Goal: Task Accomplishment & Management: Manage account settings

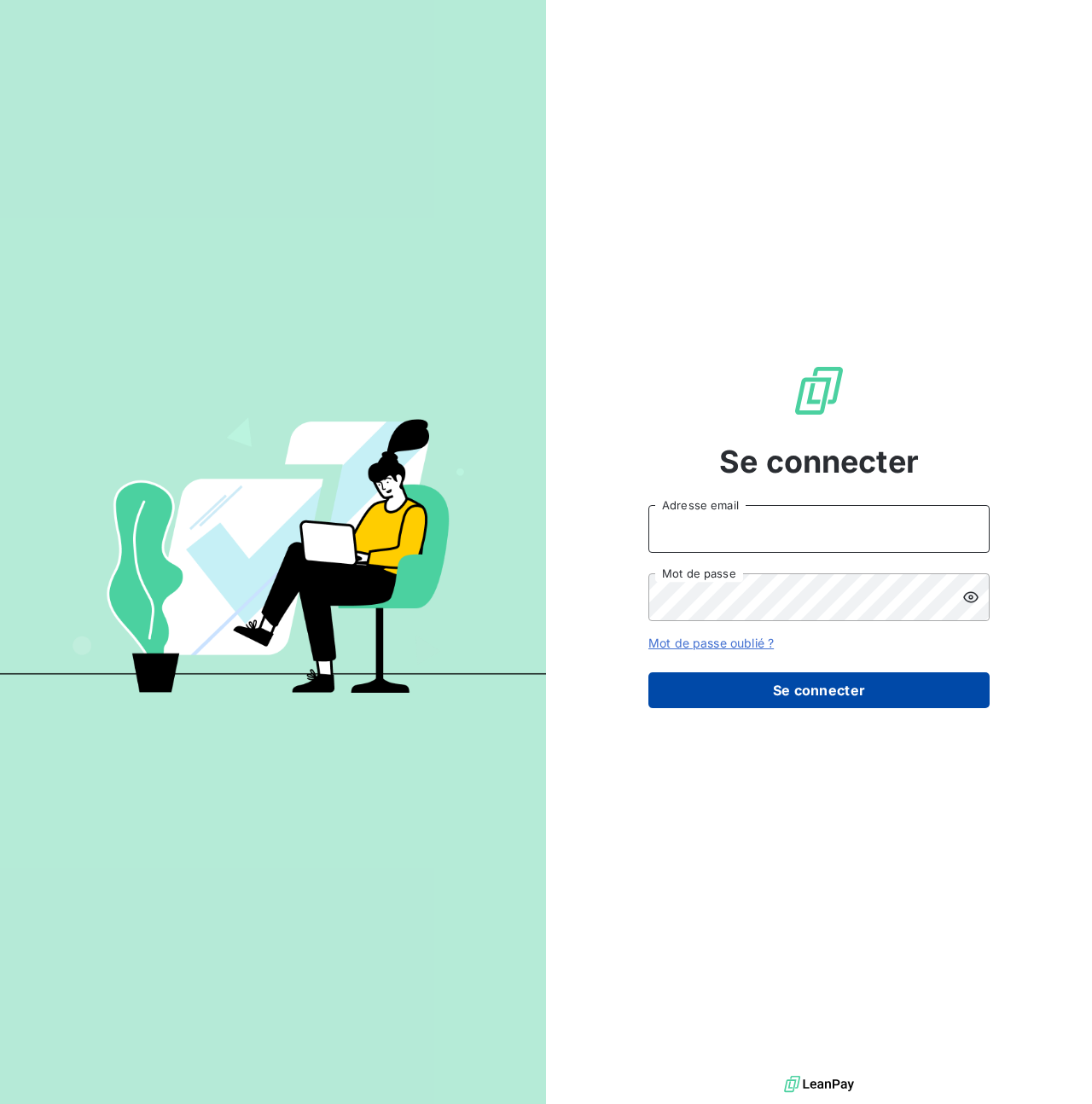
type input "[PERSON_NAME][EMAIL_ADDRESS][PERSON_NAME][DOMAIN_NAME]"
click at [821, 685] on button "Se connecter" at bounding box center [819, 690] width 342 height 35
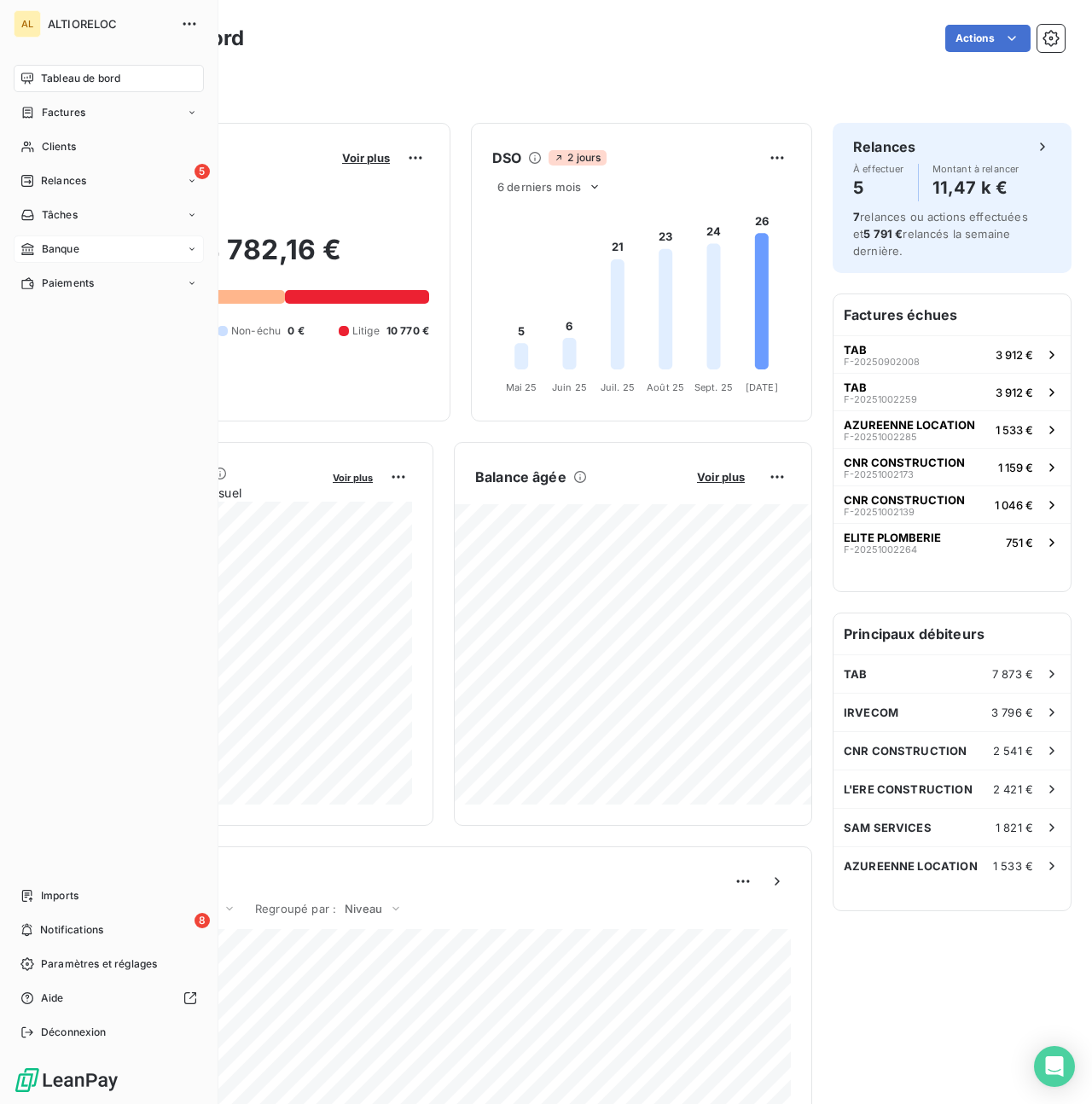
click at [57, 250] on span "Banque" at bounding box center [60, 248] width 37 height 15
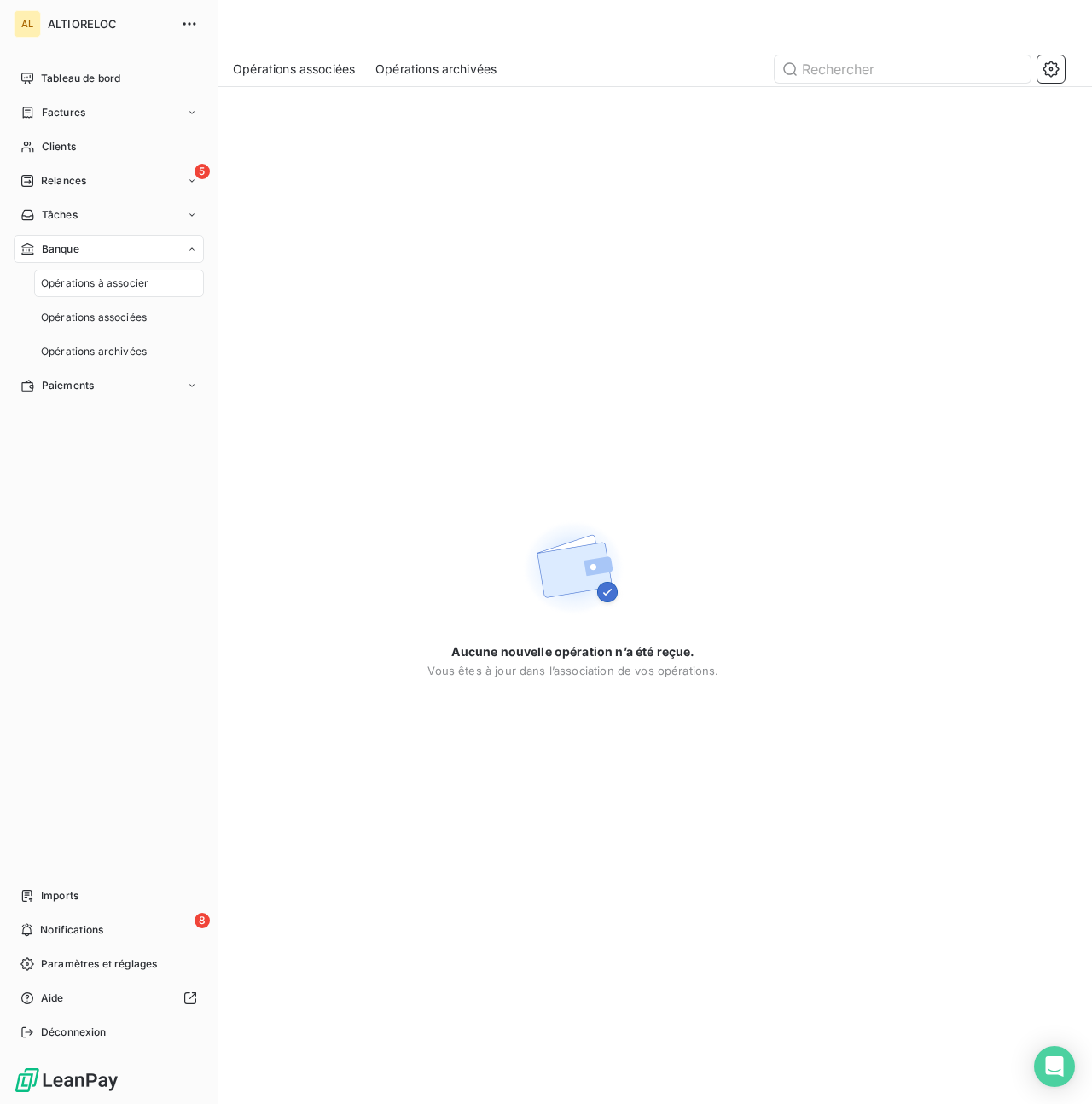
click at [57, 250] on span "Banque" at bounding box center [60, 248] width 37 height 15
click at [59, 284] on span "Paiements" at bounding box center [67, 283] width 52 height 15
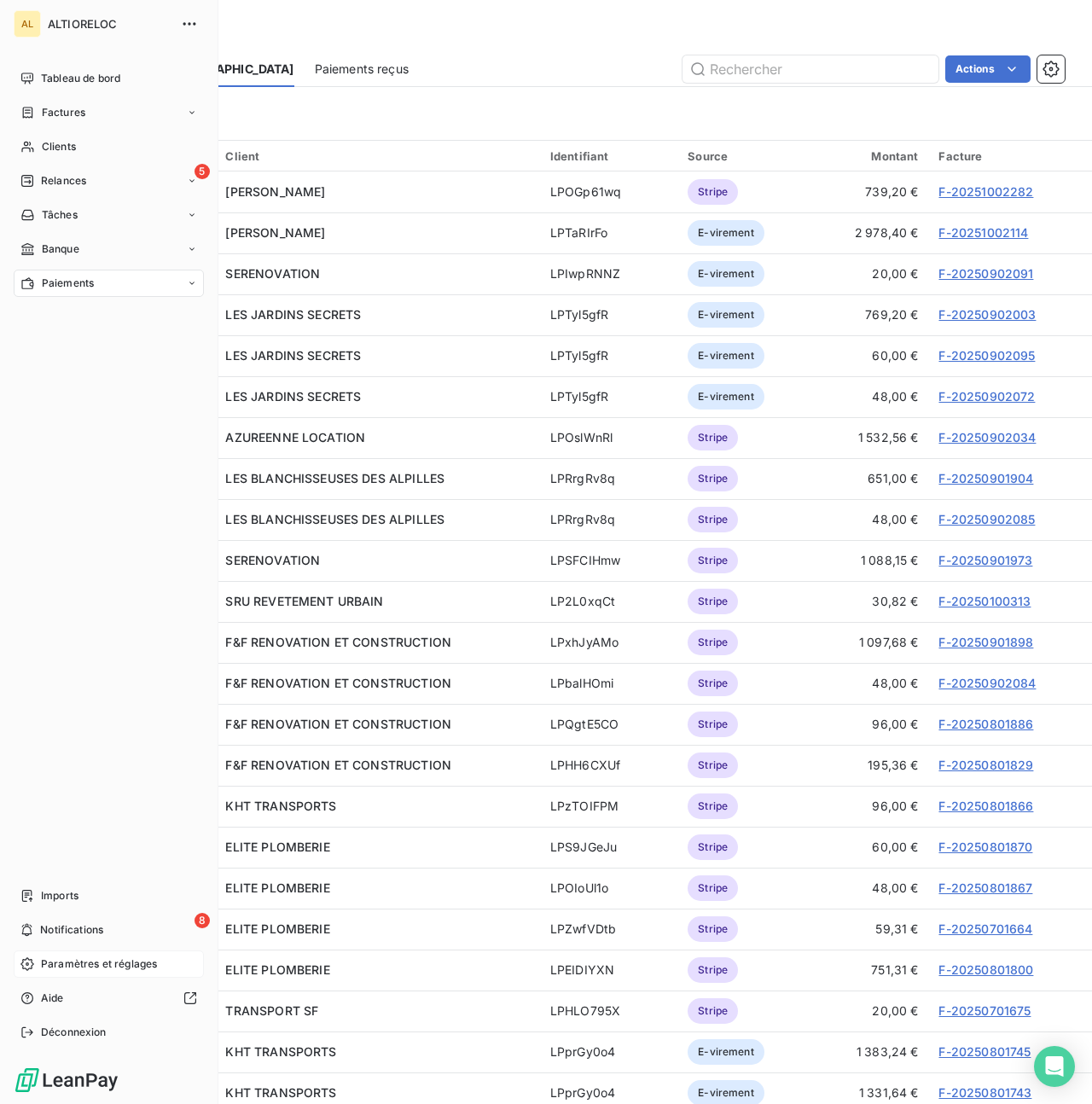
click at [65, 959] on span "Paramètres et réglages" at bounding box center [98, 963] width 116 height 15
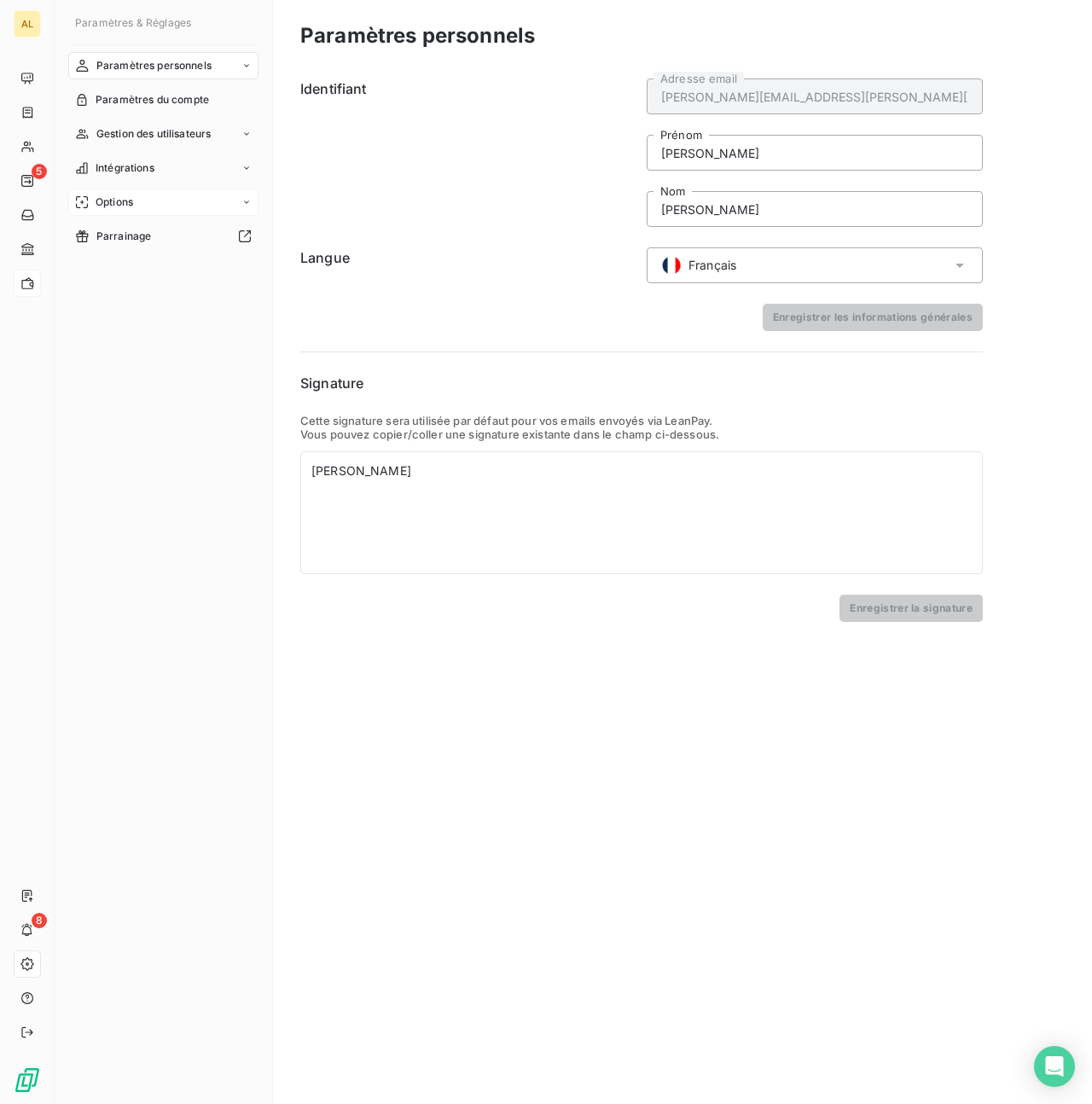
click at [123, 205] on span "Options" at bounding box center [114, 201] width 37 height 15
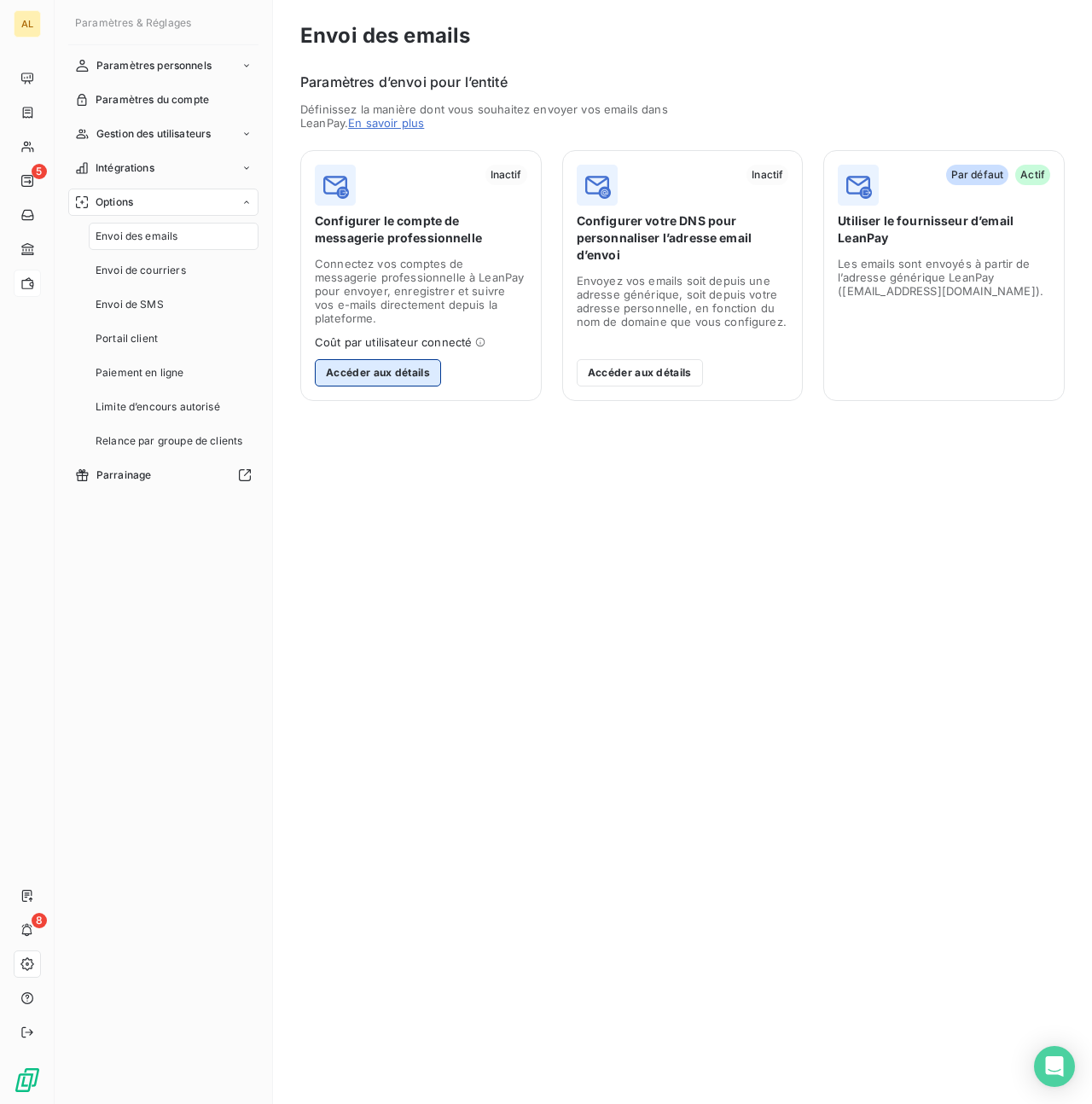
click at [389, 362] on button "Accéder aux détails" at bounding box center [378, 372] width 126 height 27
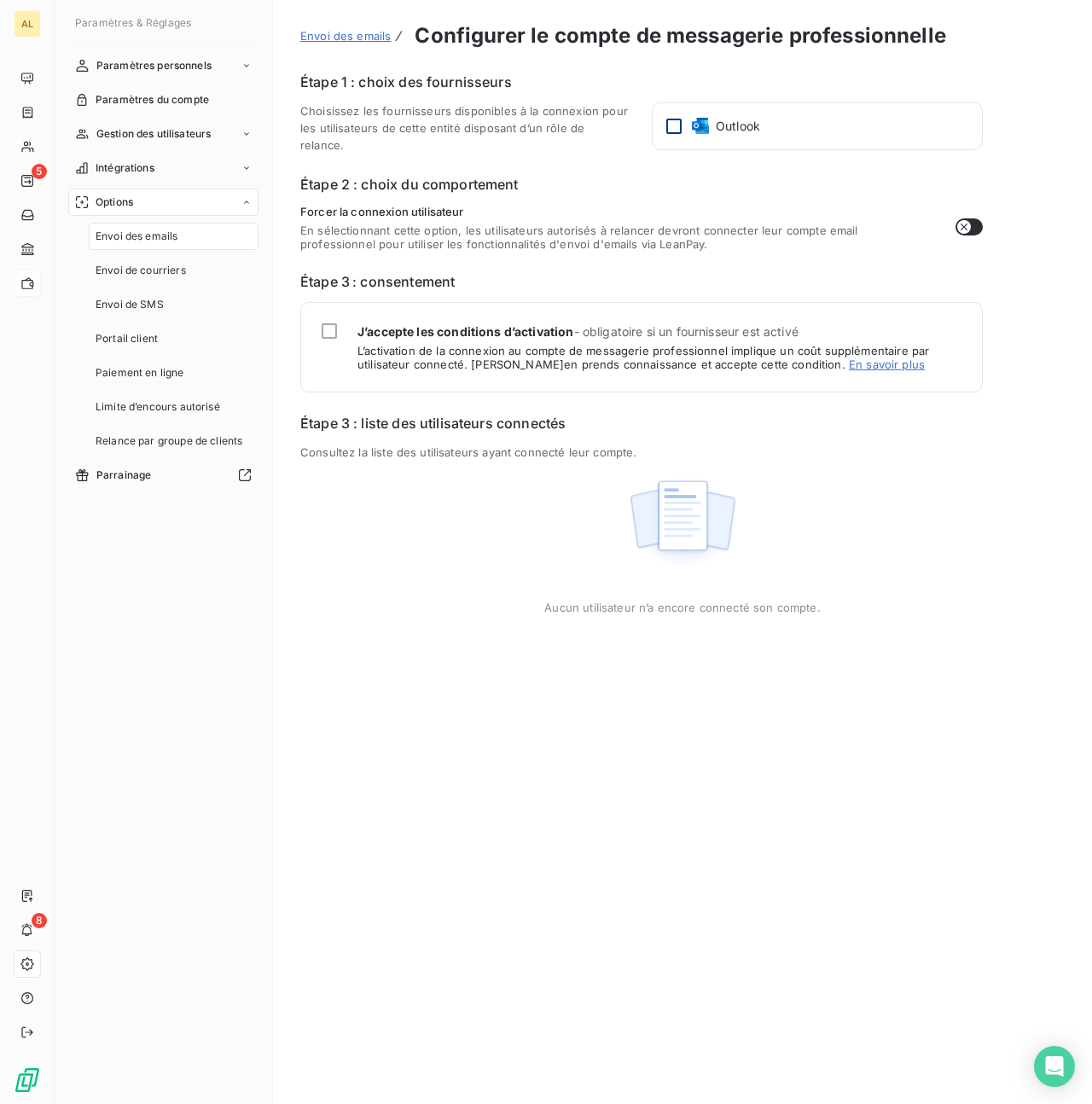
click at [674, 124] on div at bounding box center [673, 126] width 15 height 15
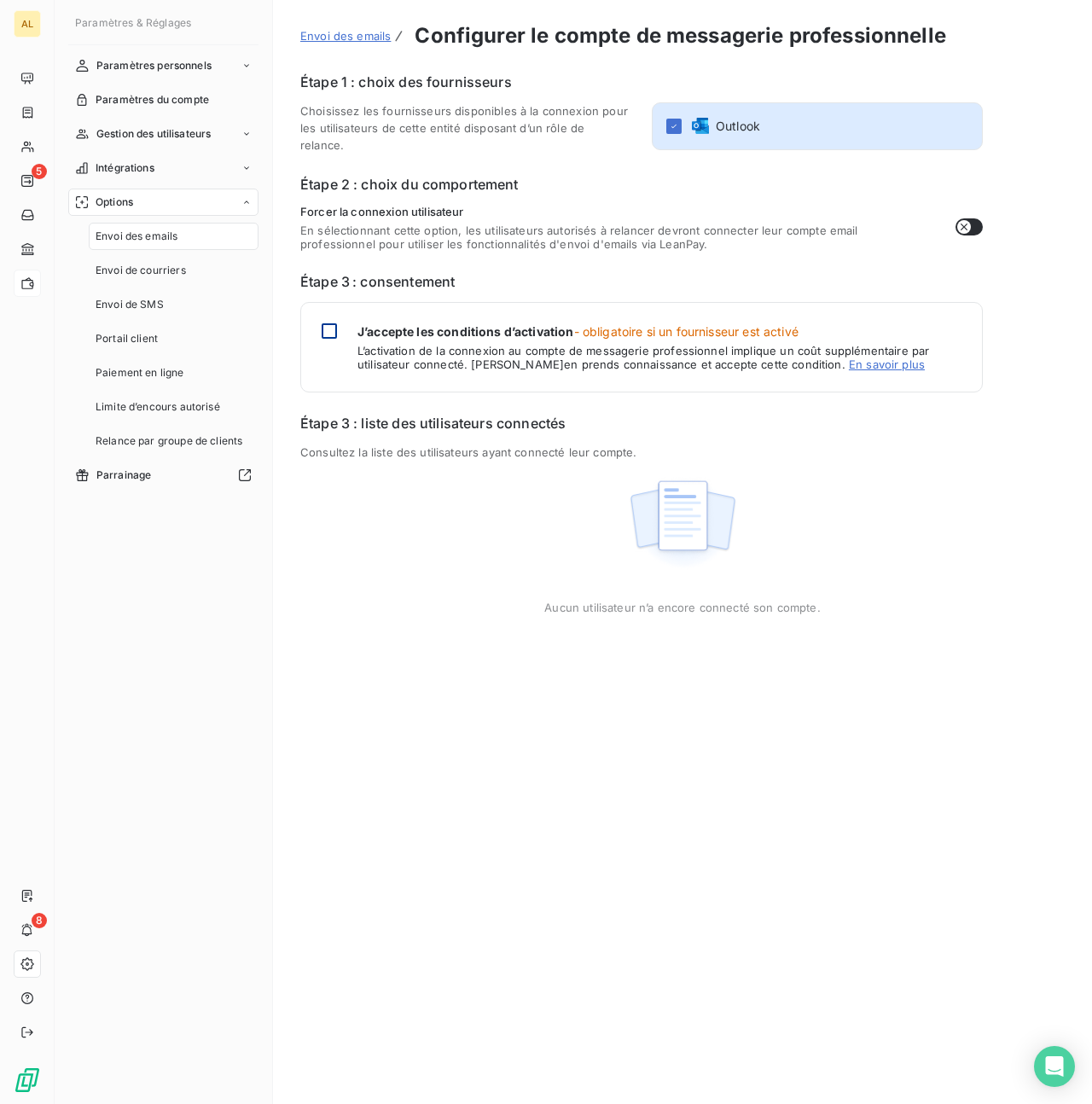
click at [328, 325] on div at bounding box center [329, 331] width 15 height 15
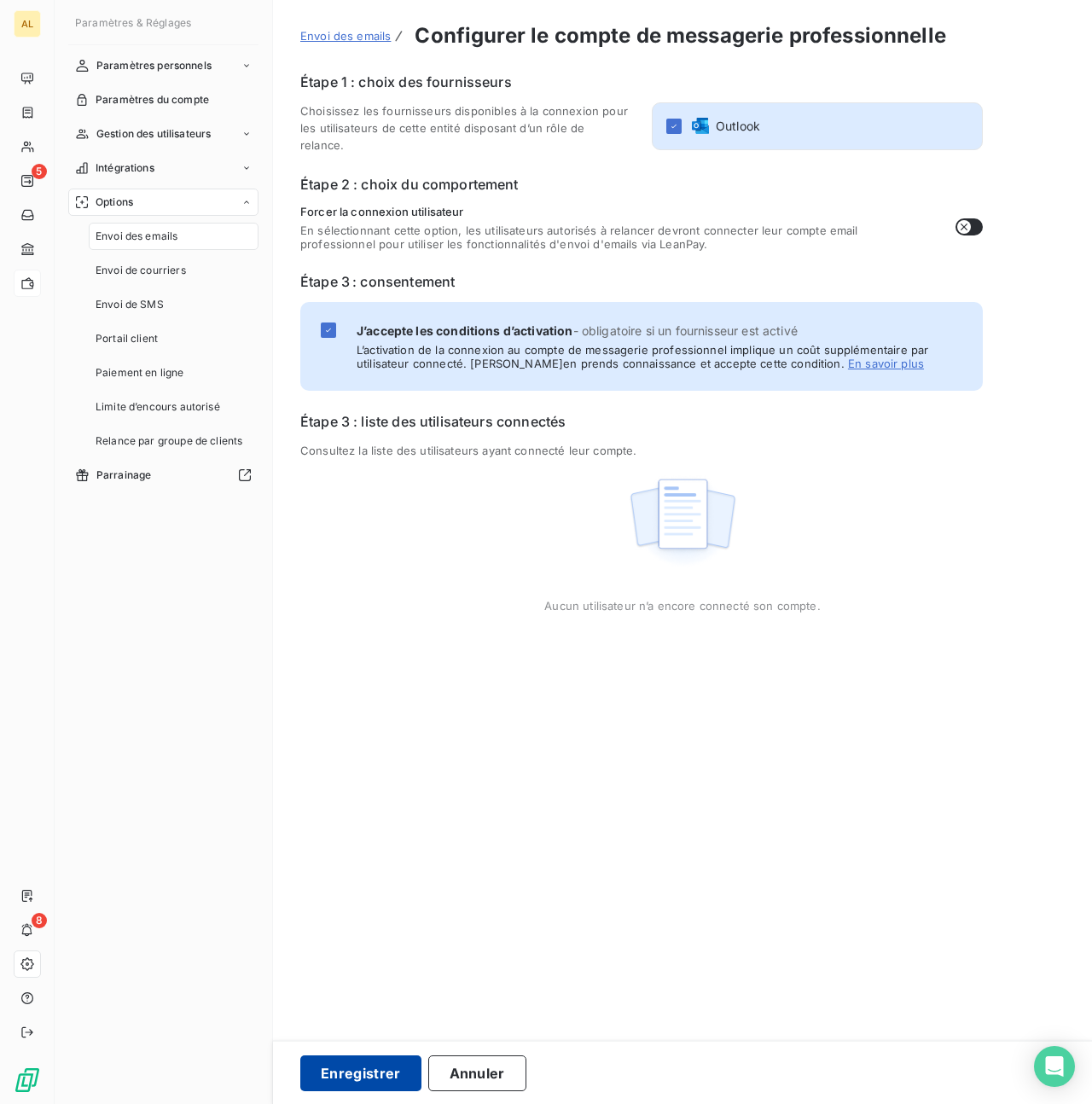
click at [367, 1079] on button "Enregistrer" at bounding box center [361, 1073] width 122 height 35
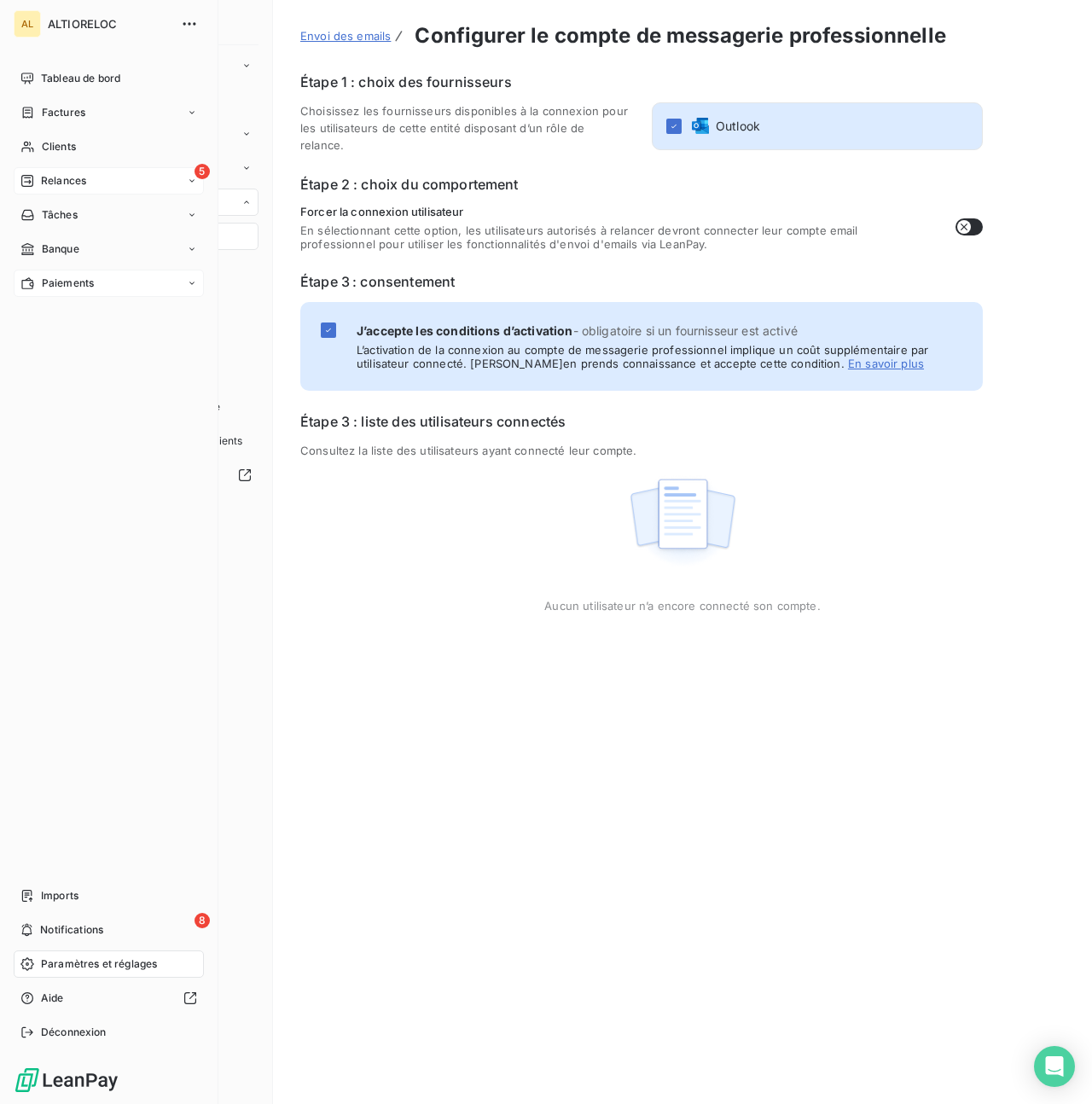
click at [35, 177] on div "Relances" at bounding box center [53, 180] width 66 height 15
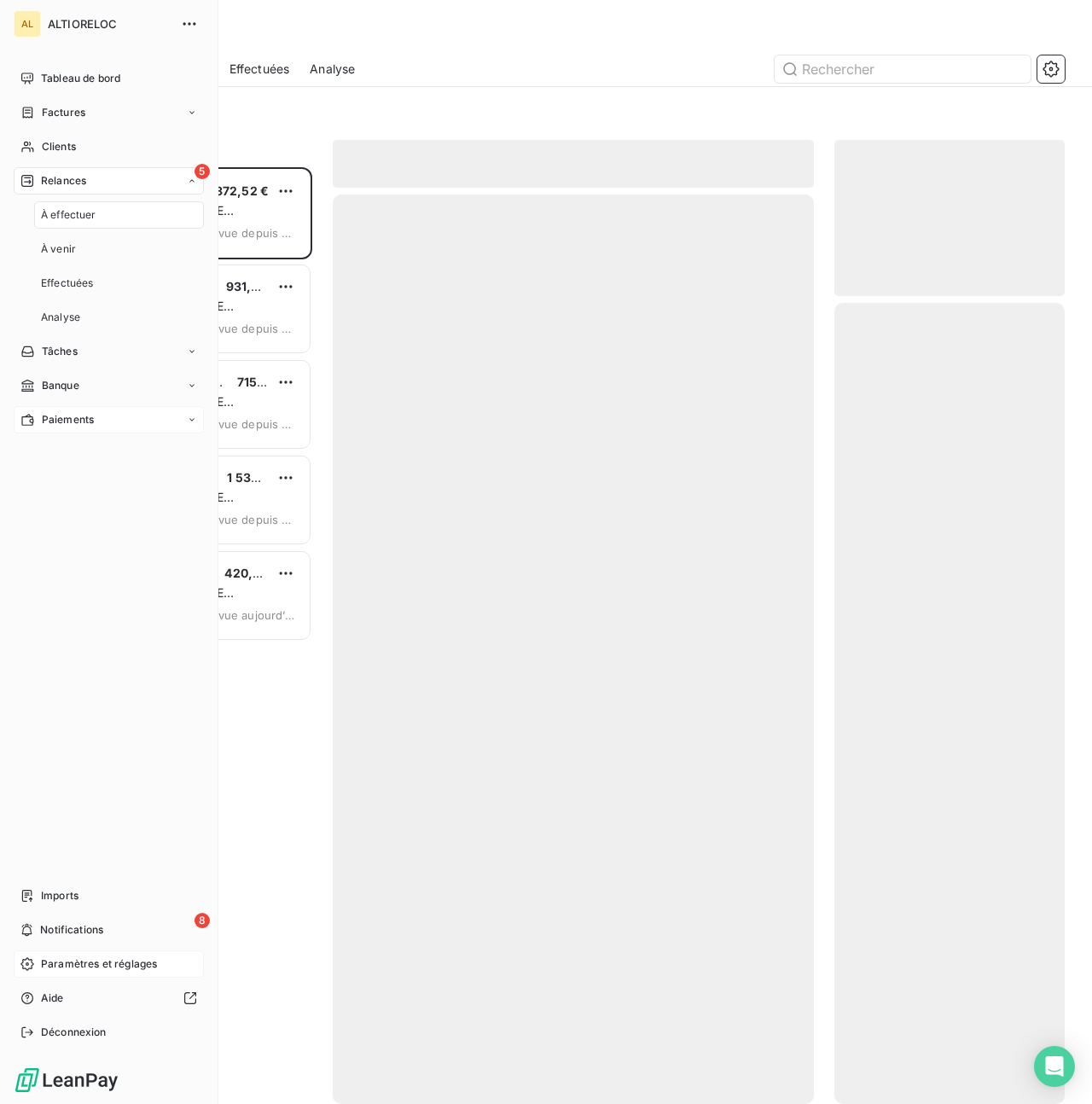
scroll to position [936, 231]
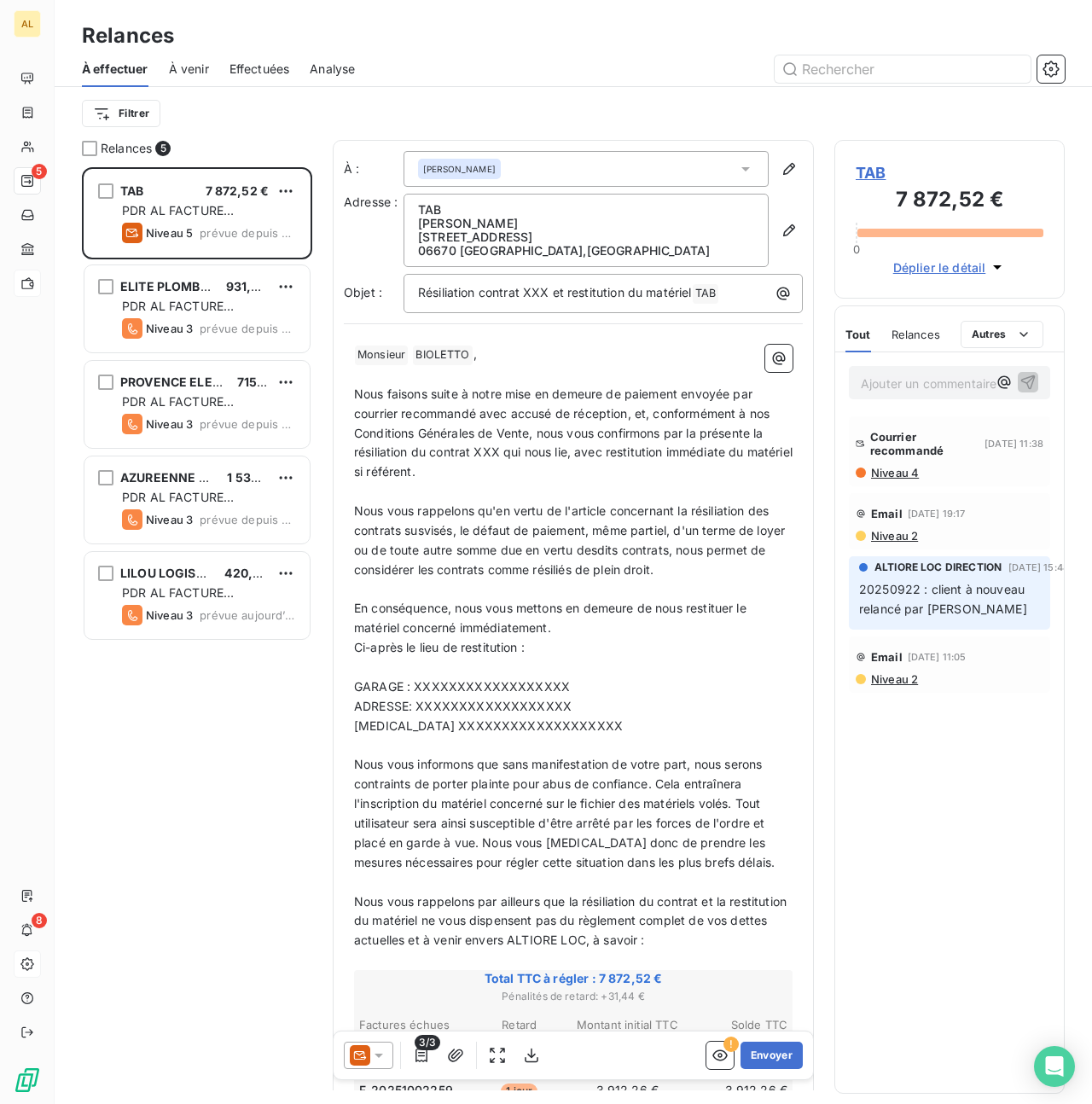
click at [378, 1057] on icon at bounding box center [379, 1054] width 17 height 17
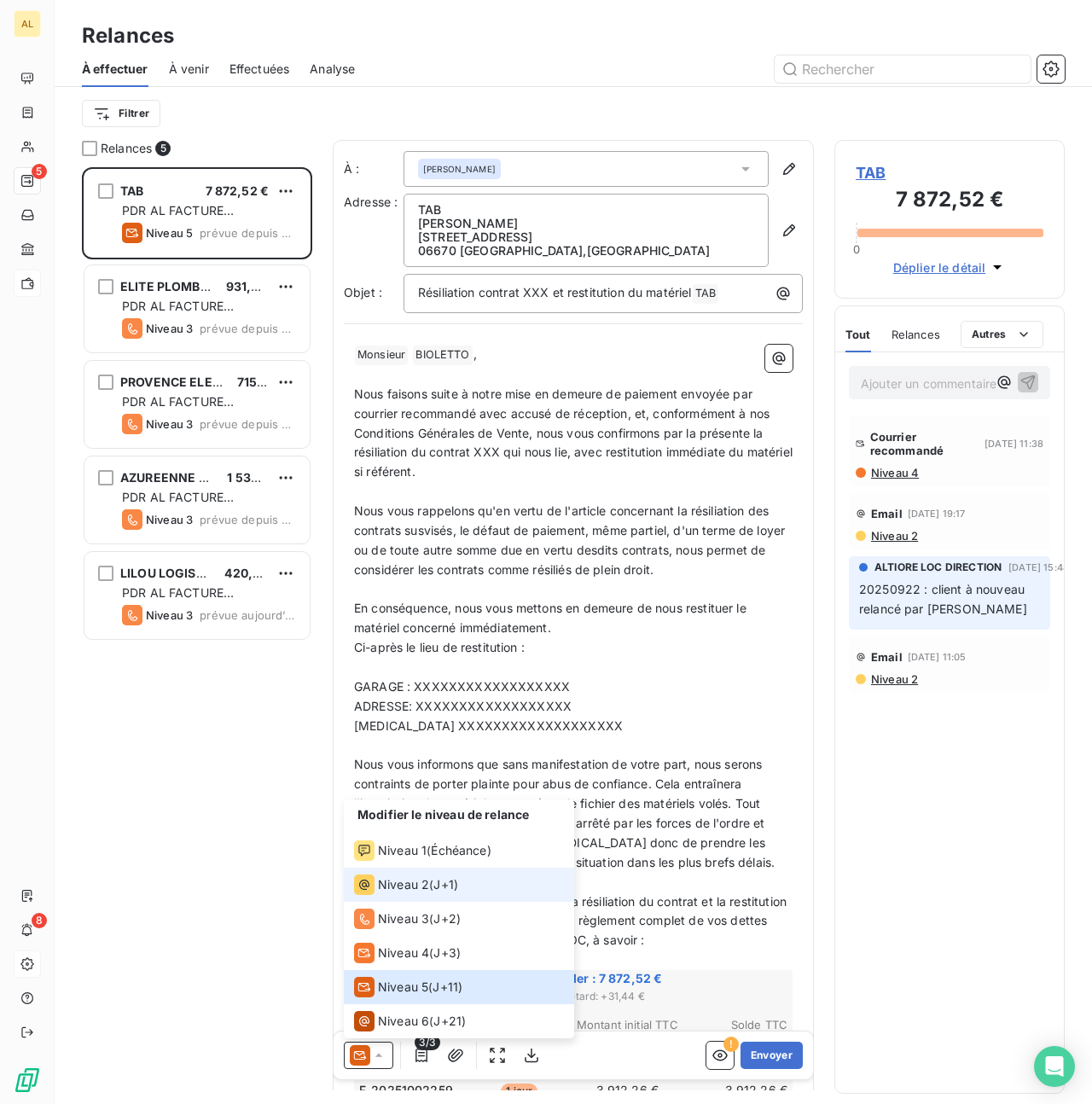
click at [383, 878] on span "Niveau 2" at bounding box center [404, 884] width 51 height 17
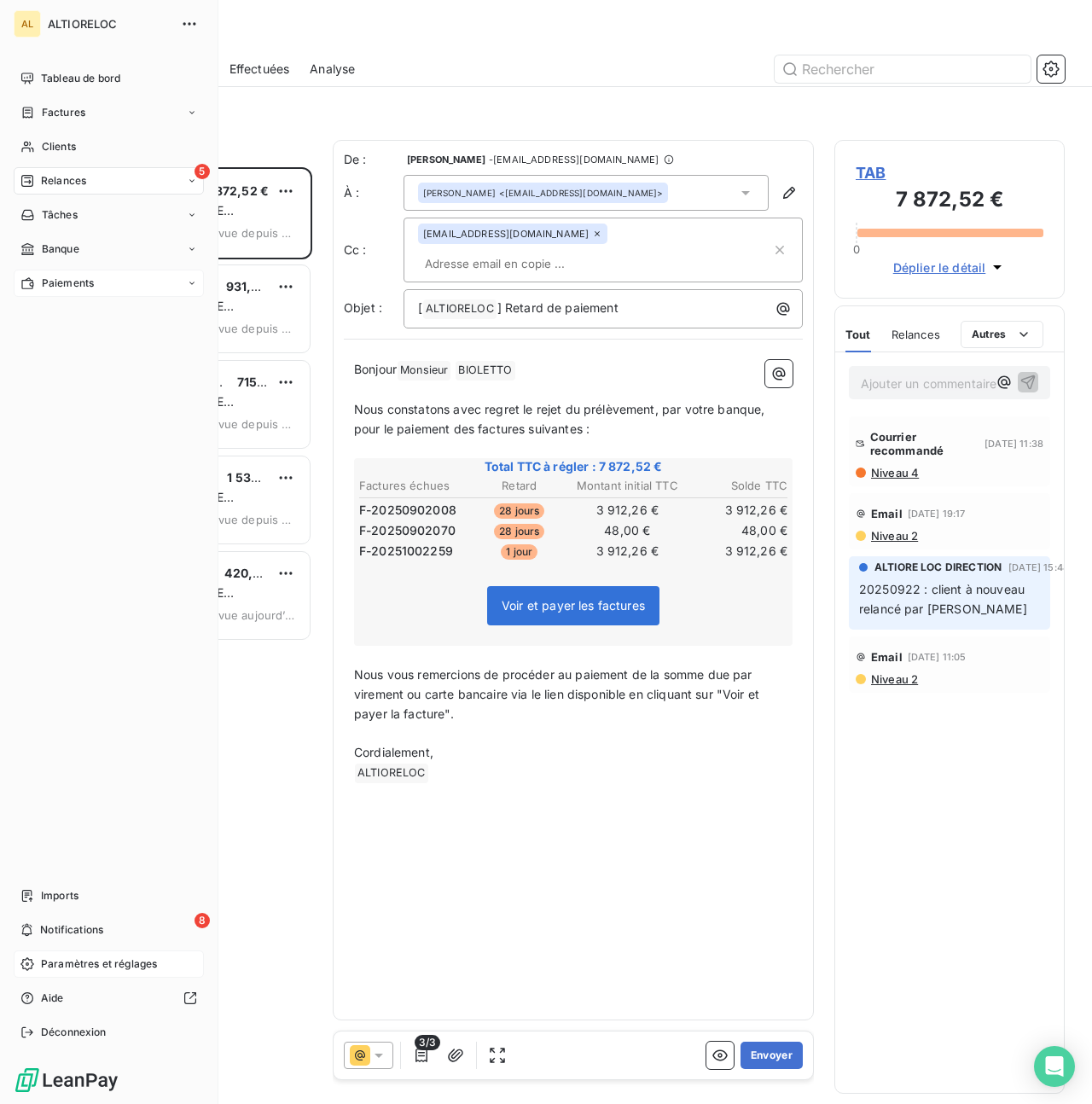
click at [67, 963] on span "Paramètres et réglages" at bounding box center [98, 963] width 116 height 15
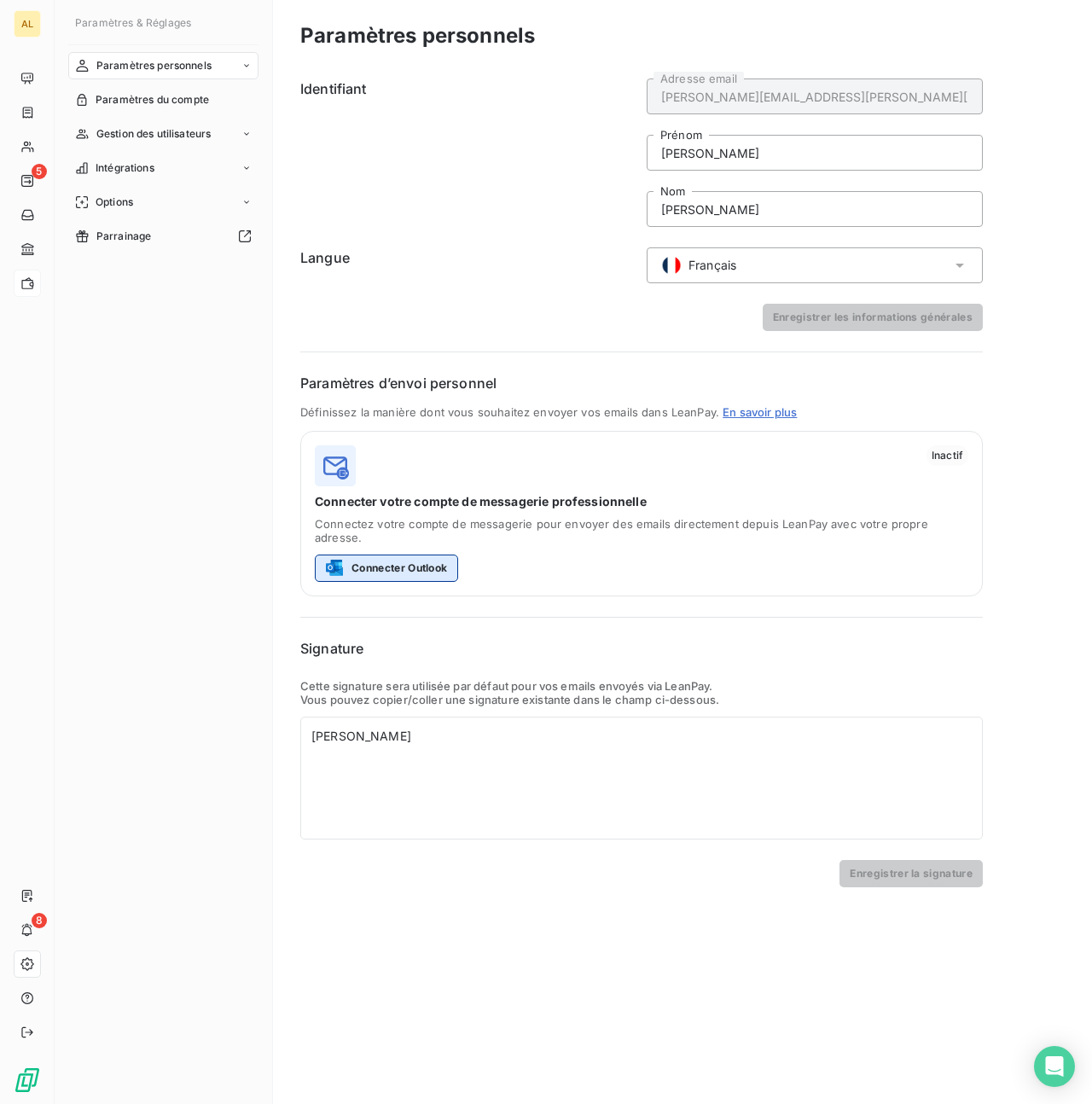
click at [397, 554] on button "Connecter Outlook" at bounding box center [387, 568] width 144 height 27
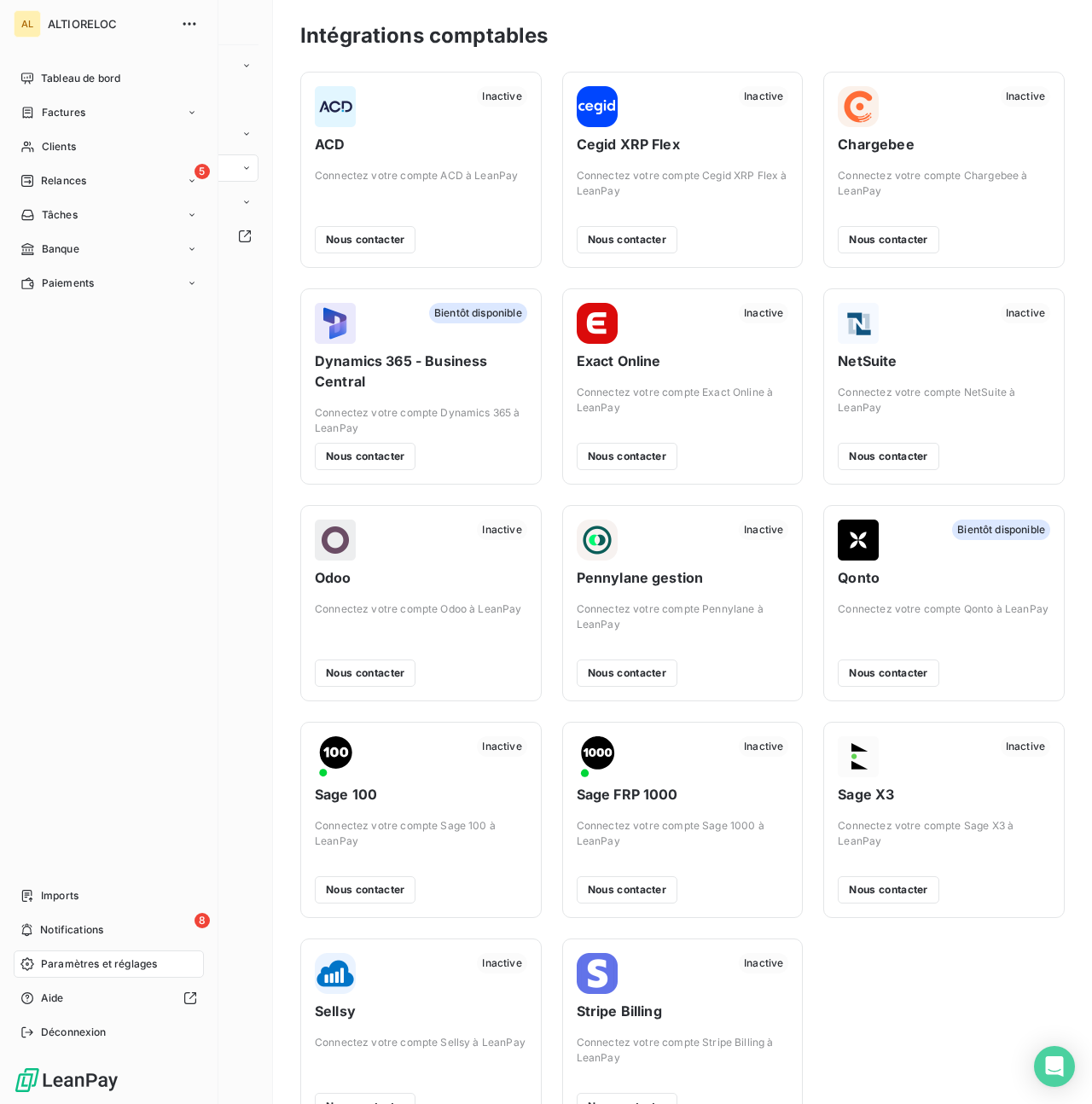
click at [80, 968] on span "Paramètres et réglages" at bounding box center [98, 963] width 116 height 15
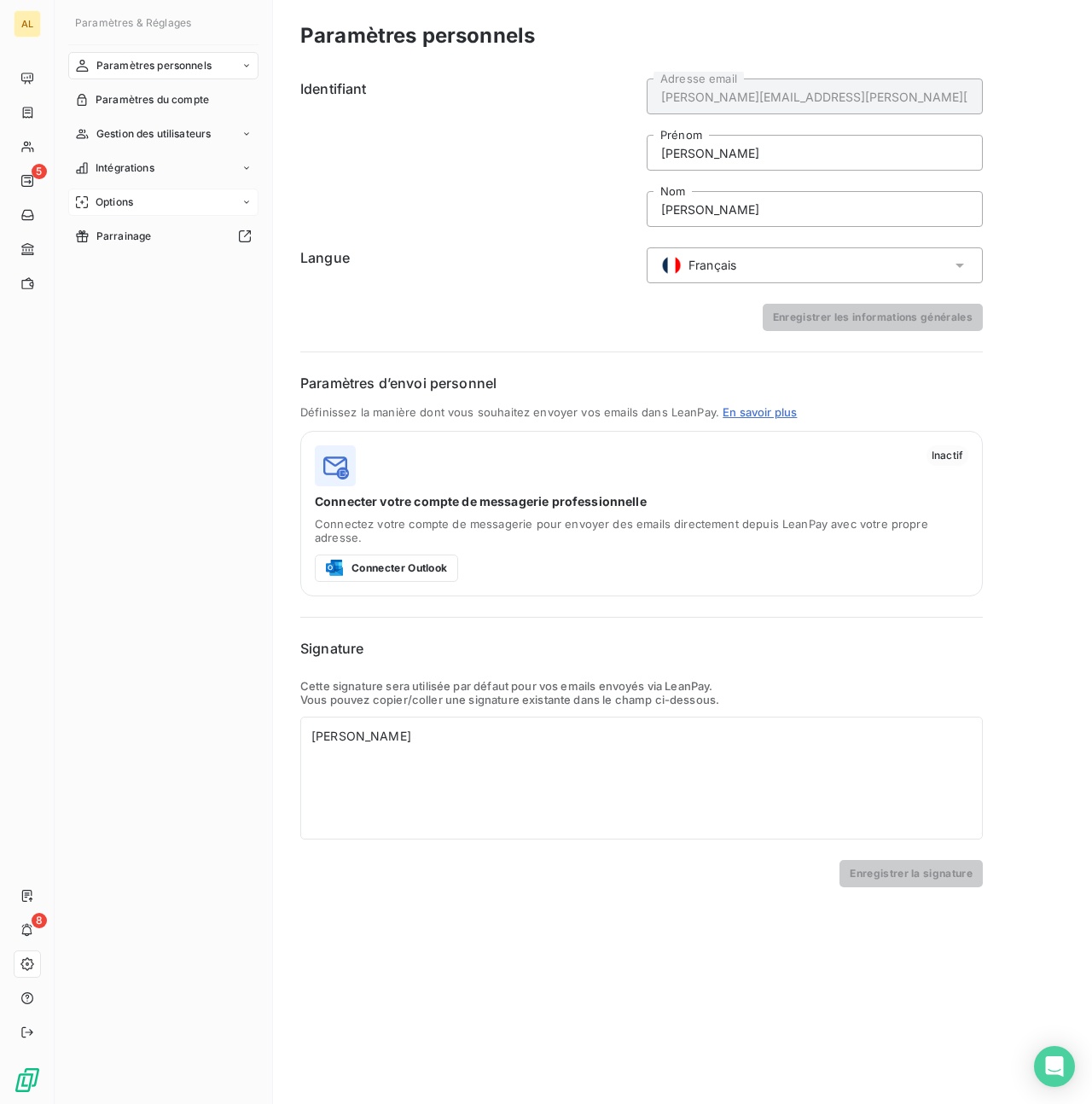
click at [116, 204] on span "Options" at bounding box center [114, 201] width 37 height 15
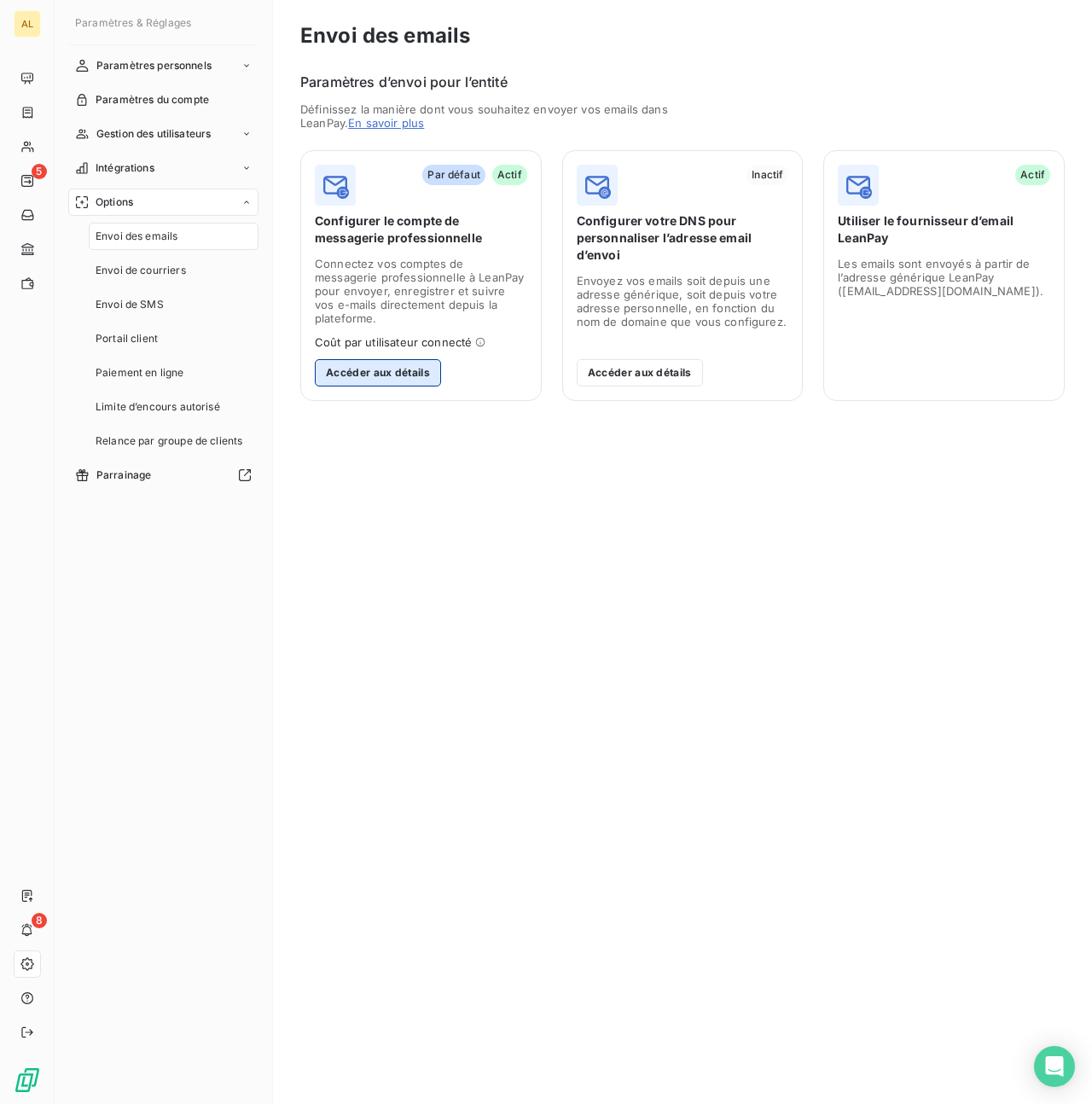
click at [405, 359] on button "Accéder aux détails" at bounding box center [378, 372] width 126 height 27
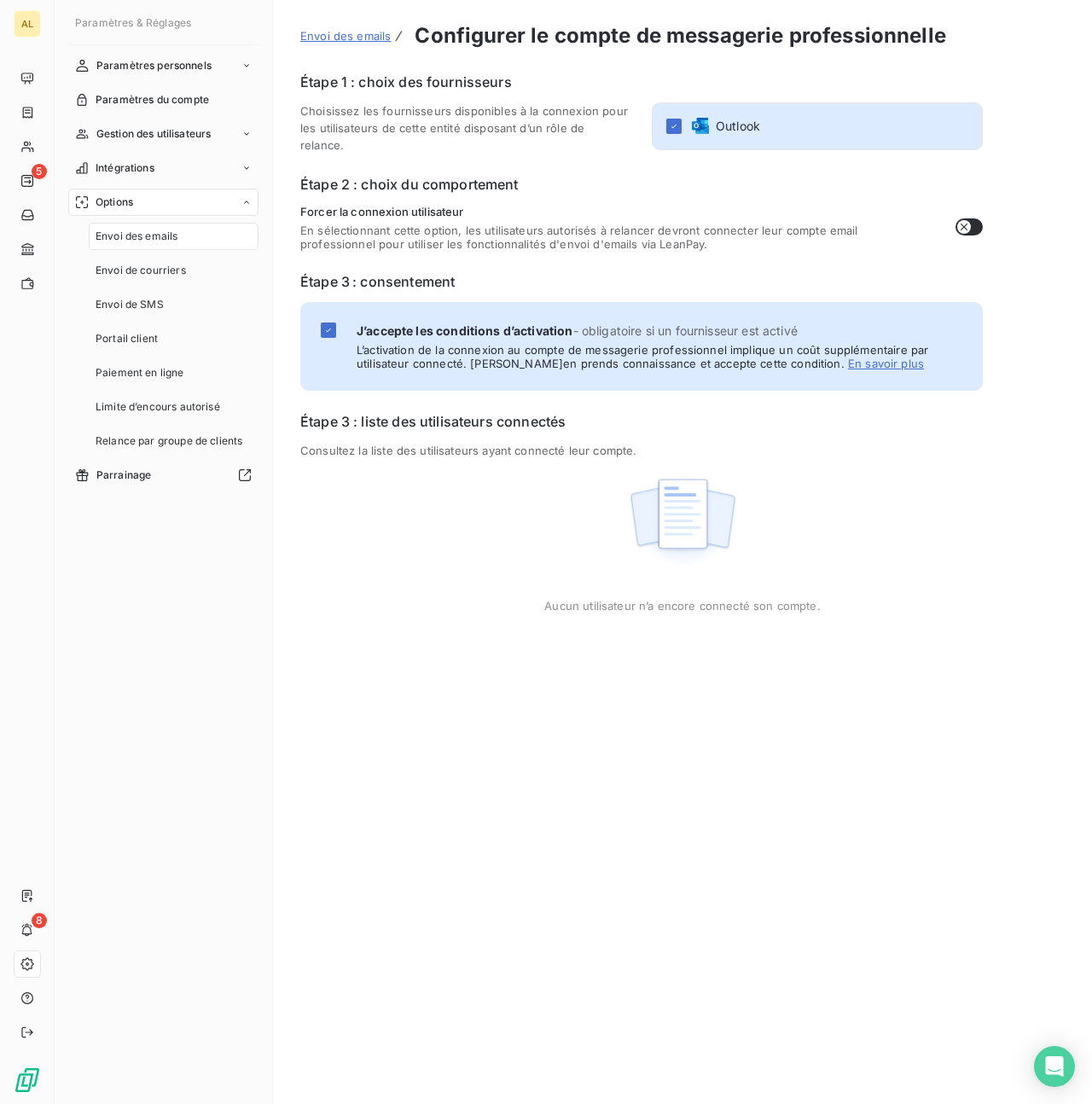
click at [971, 222] on button "button" at bounding box center [969, 226] width 27 height 17
click at [367, 1066] on button "Enregistrer" at bounding box center [361, 1073] width 122 height 35
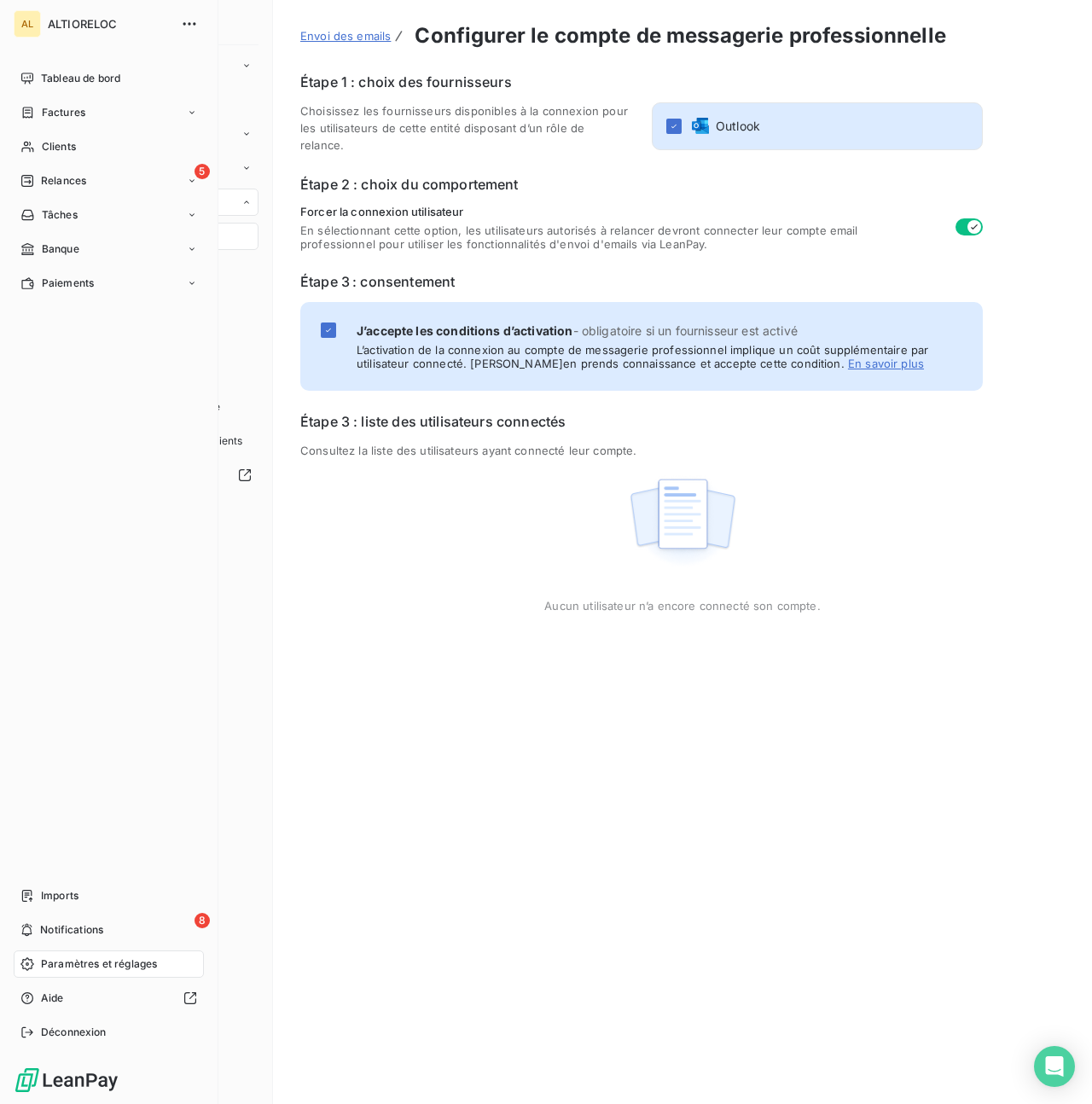
click at [51, 176] on span "Relances" at bounding box center [63, 180] width 45 height 15
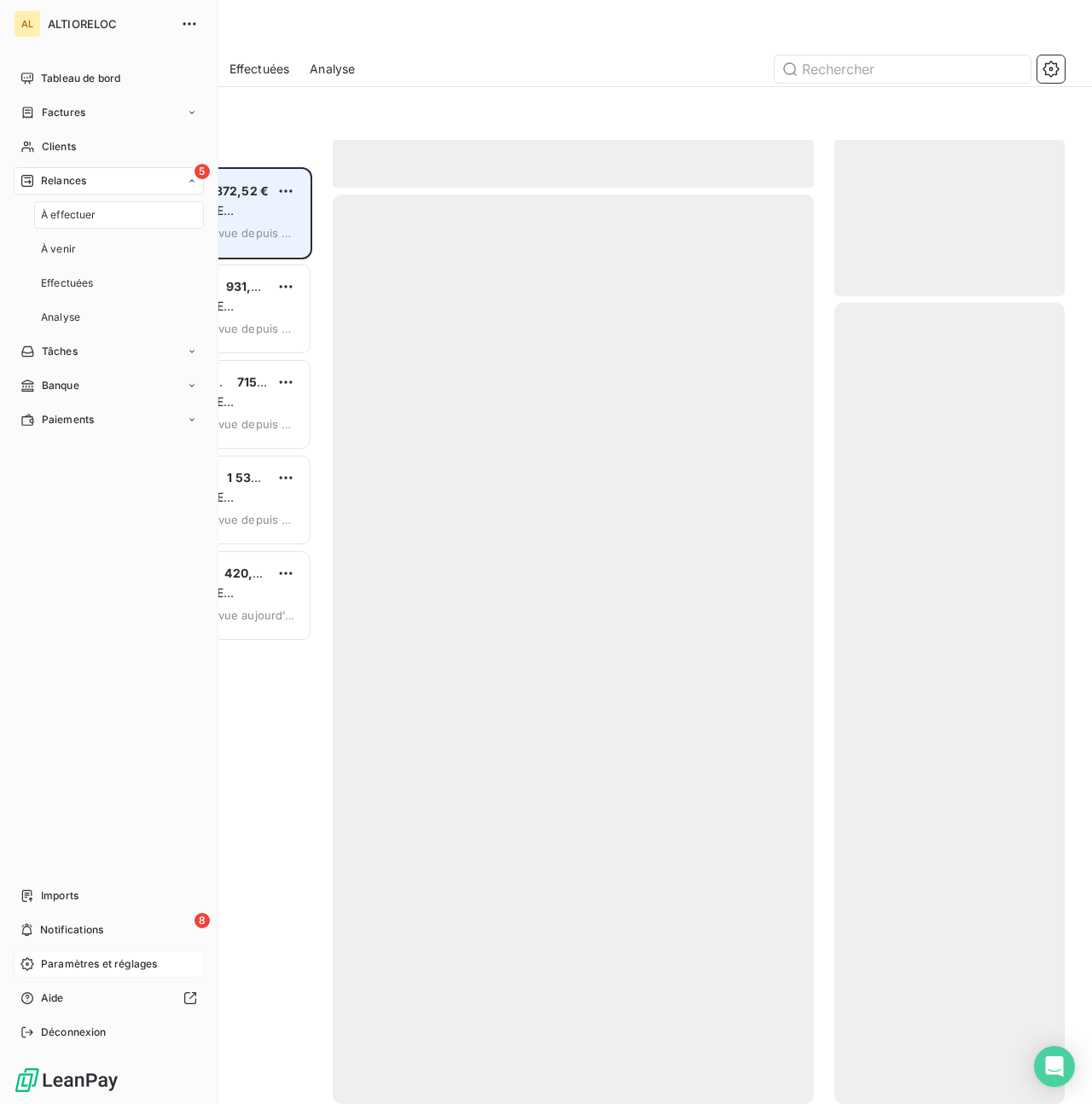
scroll to position [936, 231]
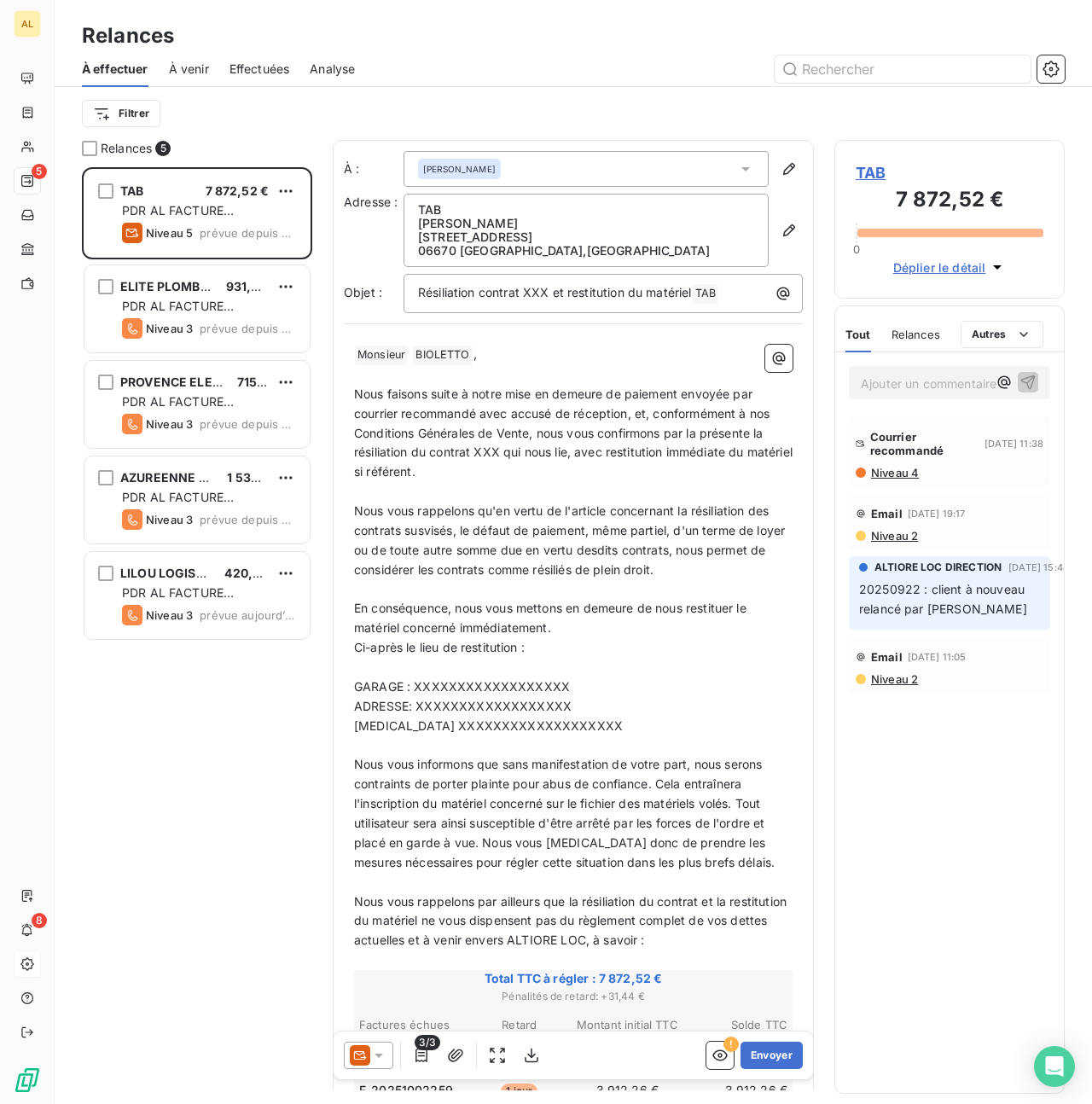
click at [376, 1055] on icon at bounding box center [379, 1054] width 17 height 17
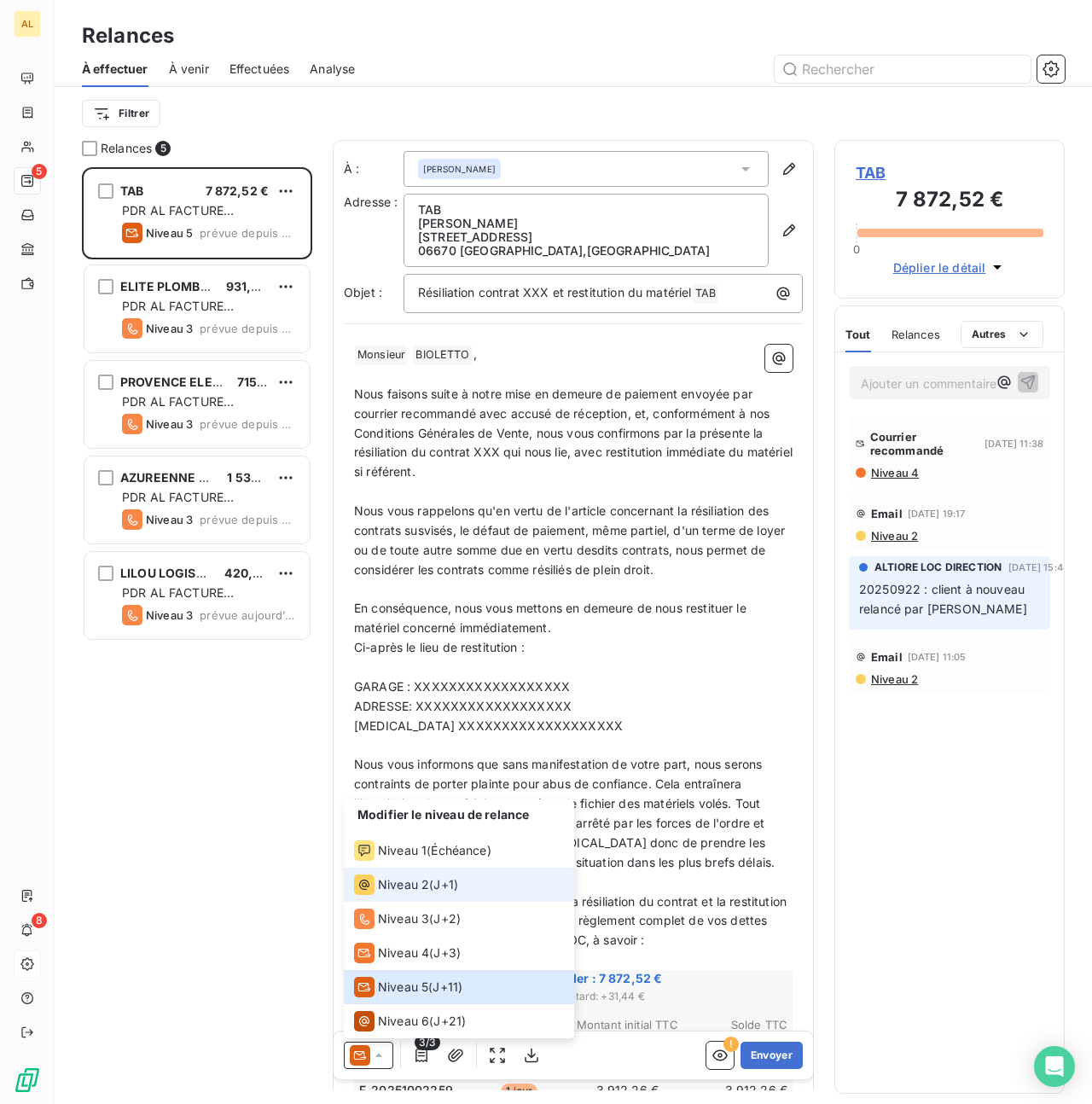
click at [391, 887] on span "Niveau 2" at bounding box center [404, 884] width 51 height 17
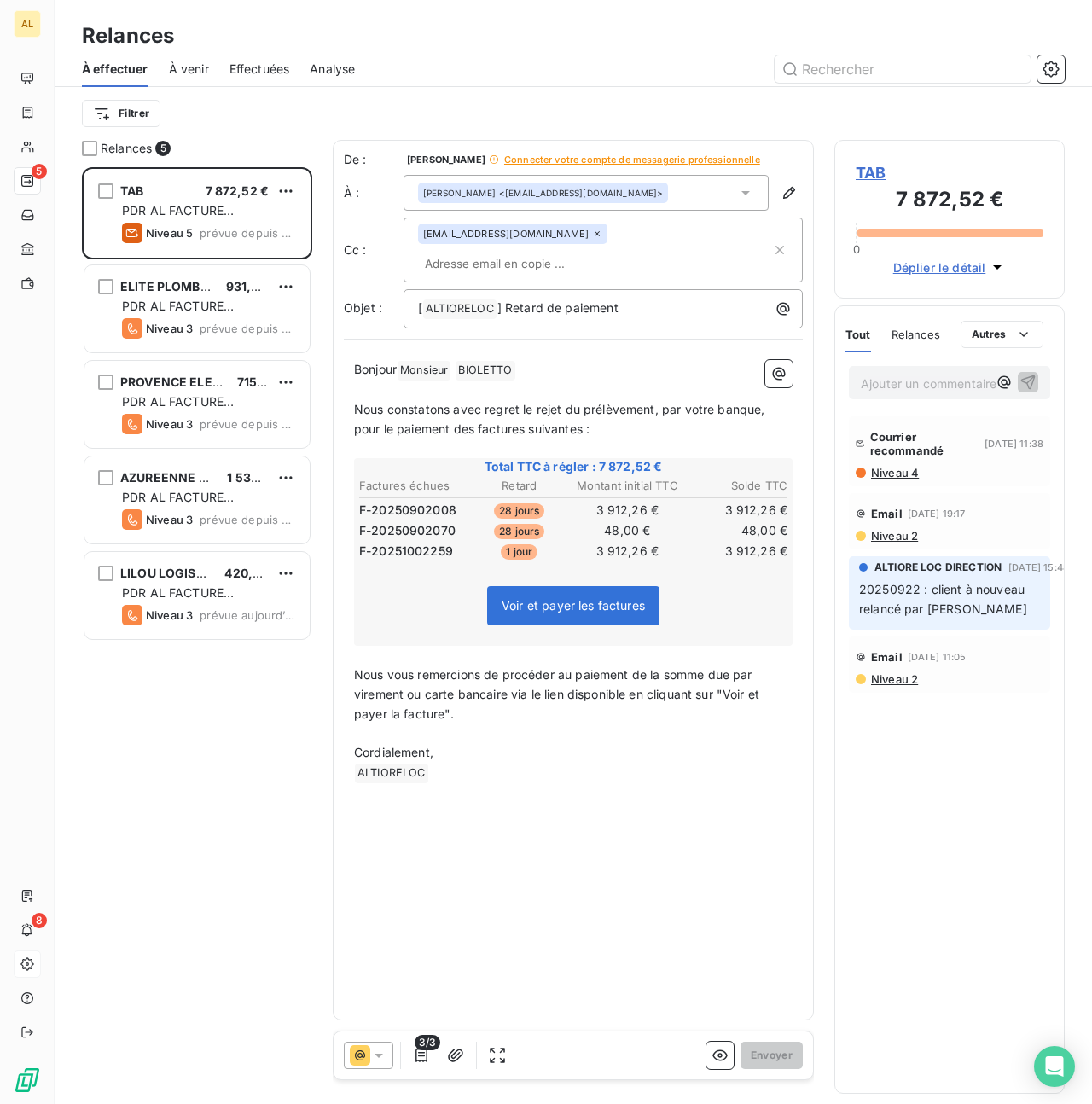
click at [655, 159] on span "Connecter votre compte de messagerie professionnelle" at bounding box center [632, 160] width 256 height 11
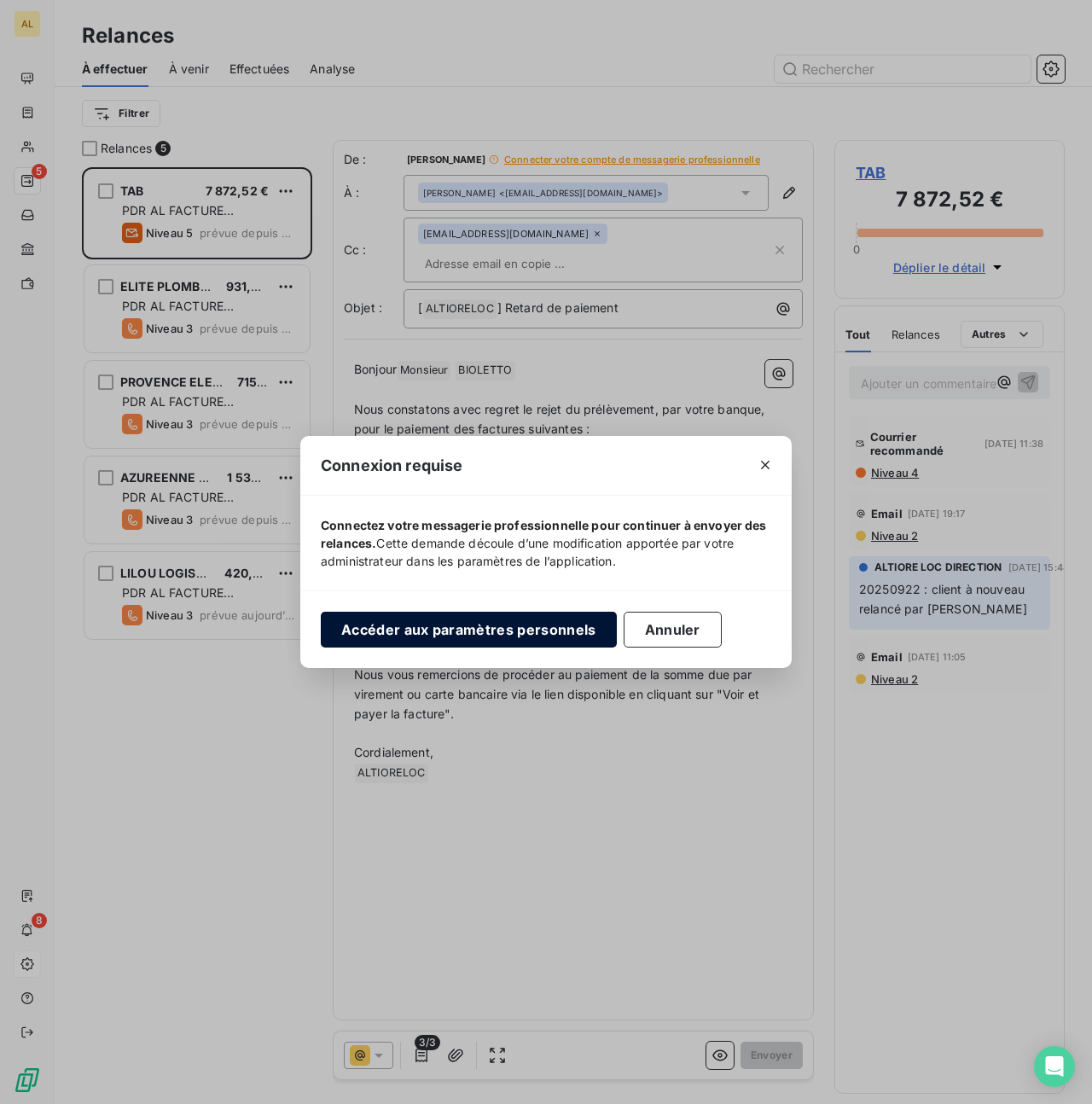
click at [460, 639] on button "Accéder aux paramètres personnels" at bounding box center [469, 630] width 296 height 35
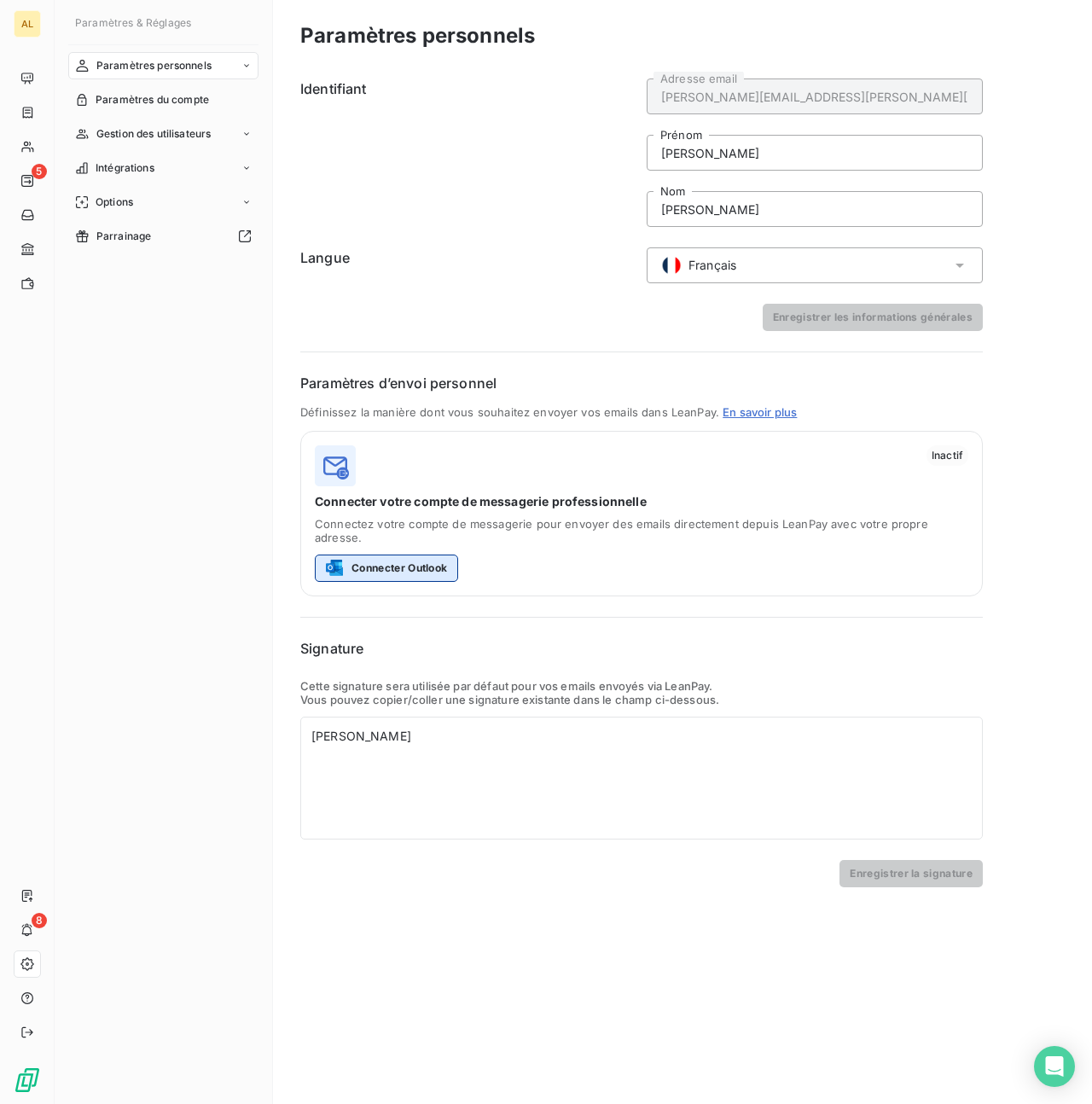
click at [397, 556] on button "Connecter Outlook" at bounding box center [387, 568] width 144 height 27
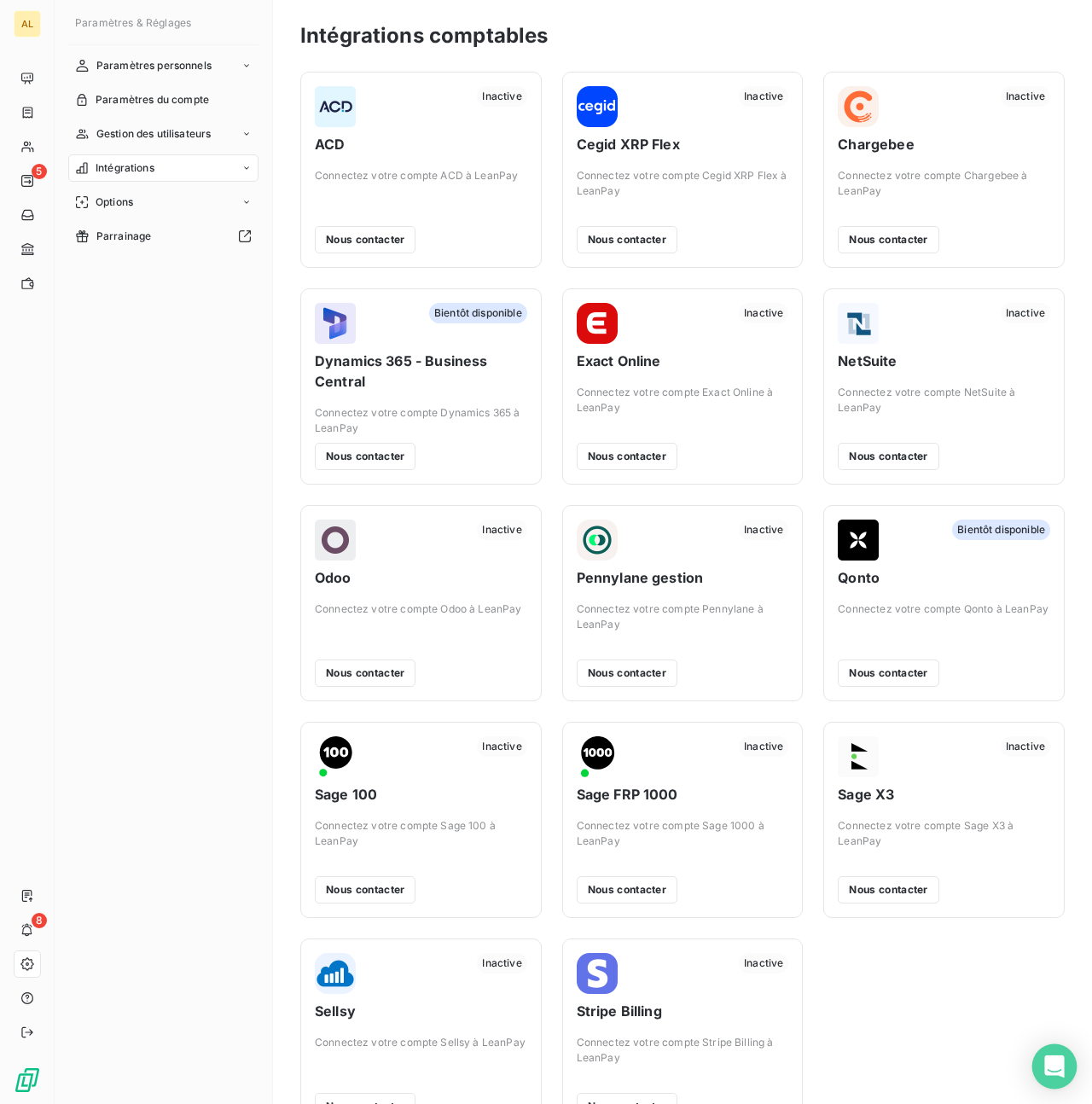
click at [1054, 1068] on icon "Open Intercom Messenger" at bounding box center [1054, 1066] width 20 height 22
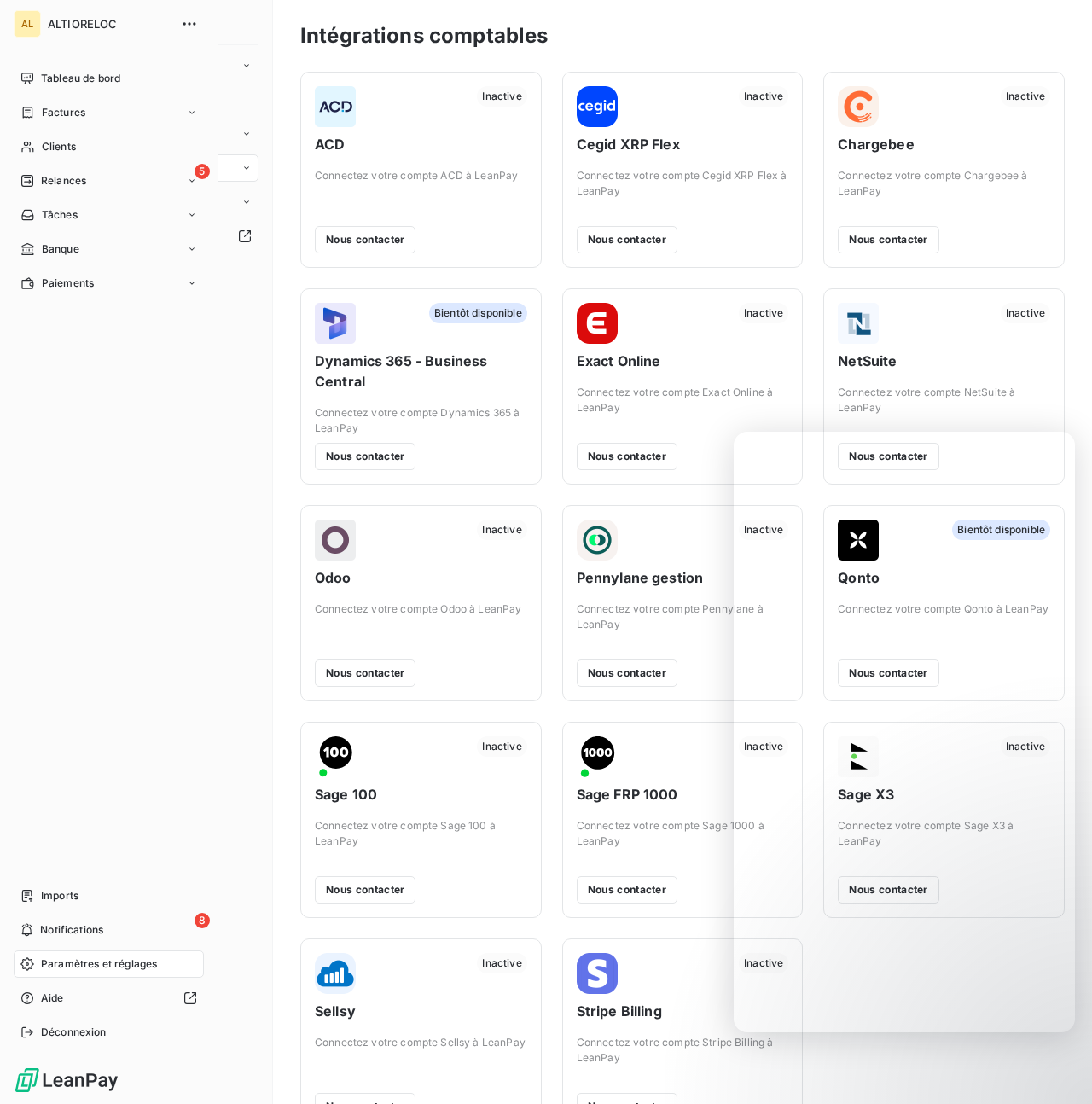
click at [98, 966] on span "Paramètres et réglages" at bounding box center [98, 963] width 116 height 15
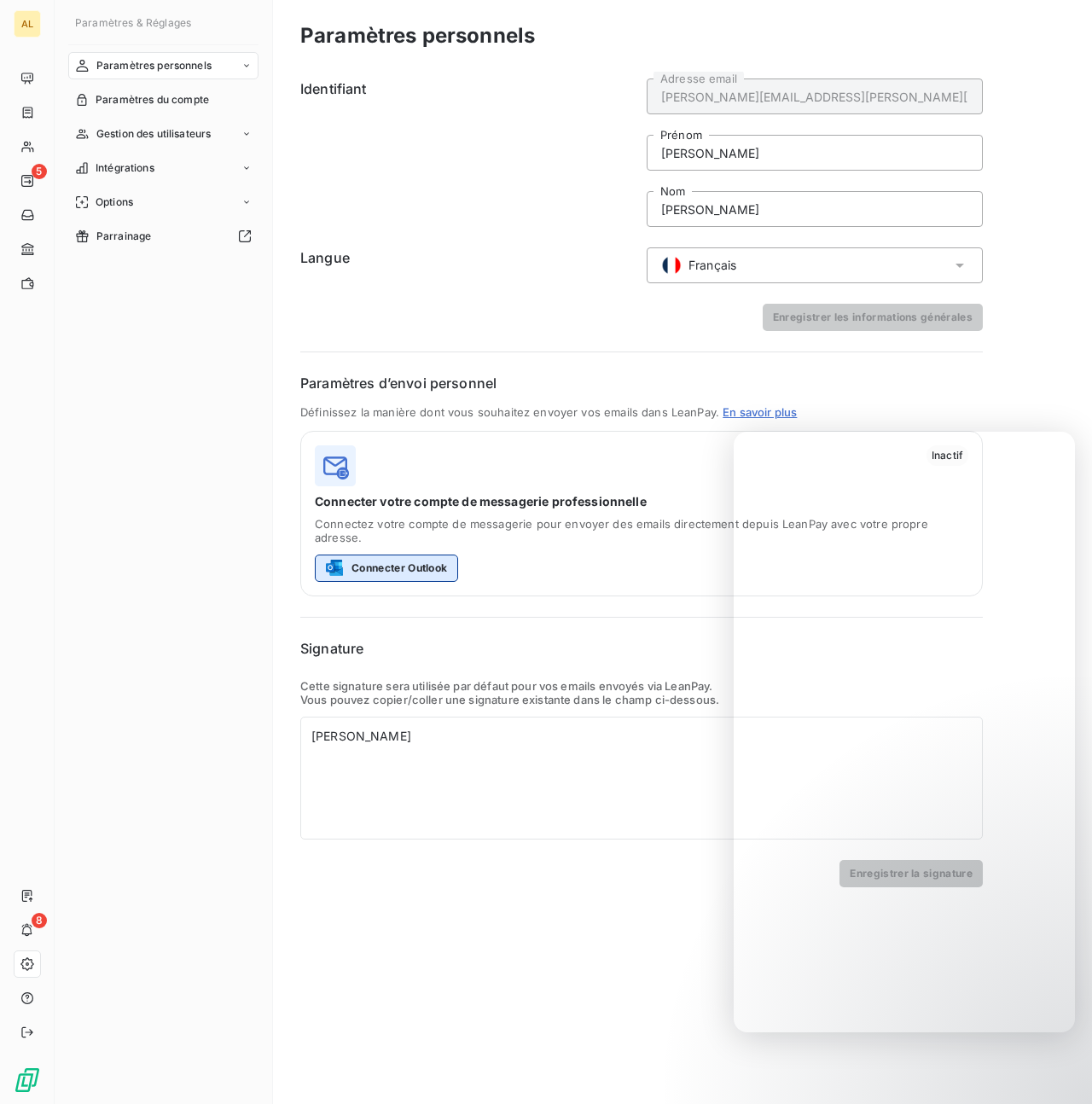
click at [407, 554] on button "Connecter Outlook" at bounding box center [387, 568] width 144 height 27
click at [586, 319] on div "Enregistrer les informations générales" at bounding box center [642, 317] width 683 height 27
